Goal: Task Accomplishment & Management: Manage account settings

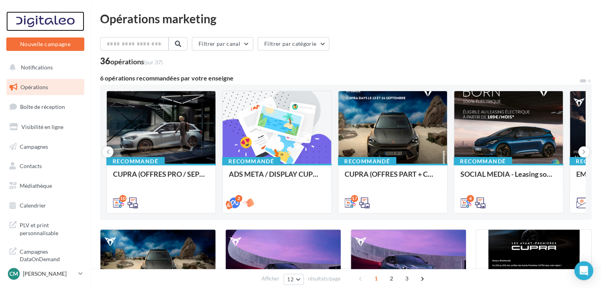
click at [49, 20] on div at bounding box center [45, 21] width 63 height 20
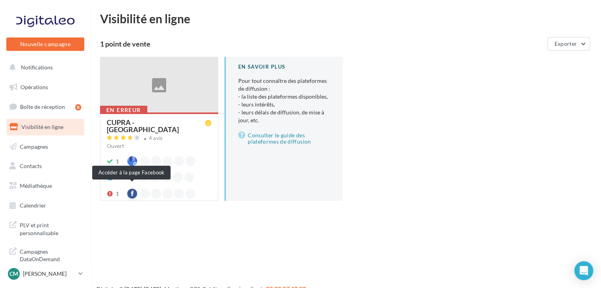
click at [132, 189] on div at bounding box center [132, 193] width 10 height 10
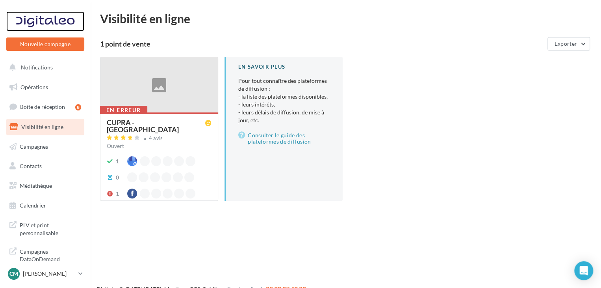
click at [56, 26] on div at bounding box center [45, 21] width 63 height 20
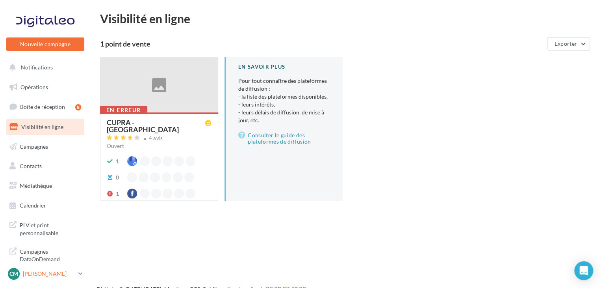
click at [48, 273] on p "[PERSON_NAME]" at bounding box center [49, 273] width 52 height 8
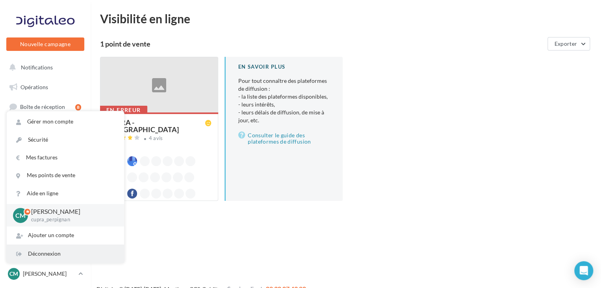
click at [45, 254] on div "Déconnexion" at bounding box center [65, 254] width 117 height 18
